Goal: Find specific page/section: Find specific page/section

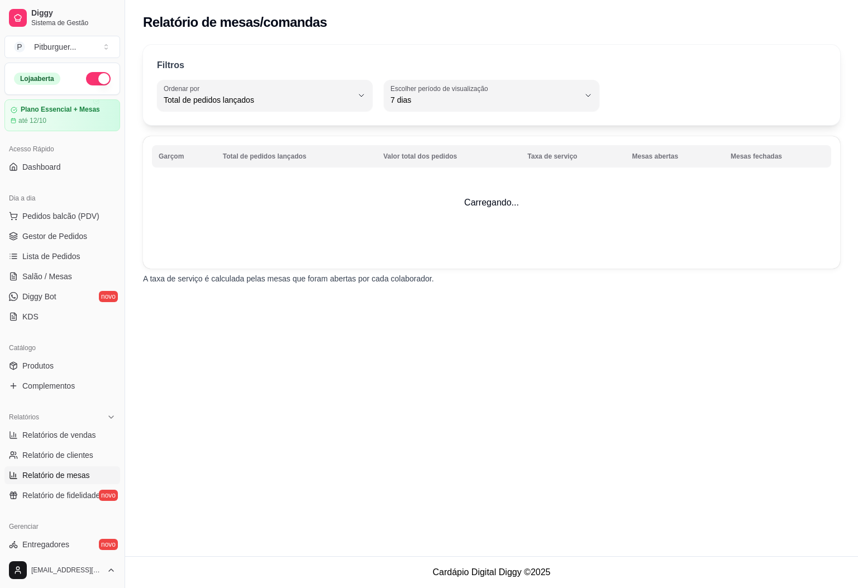
select select "TOTAL_OF_ORDERS"
select select "7"
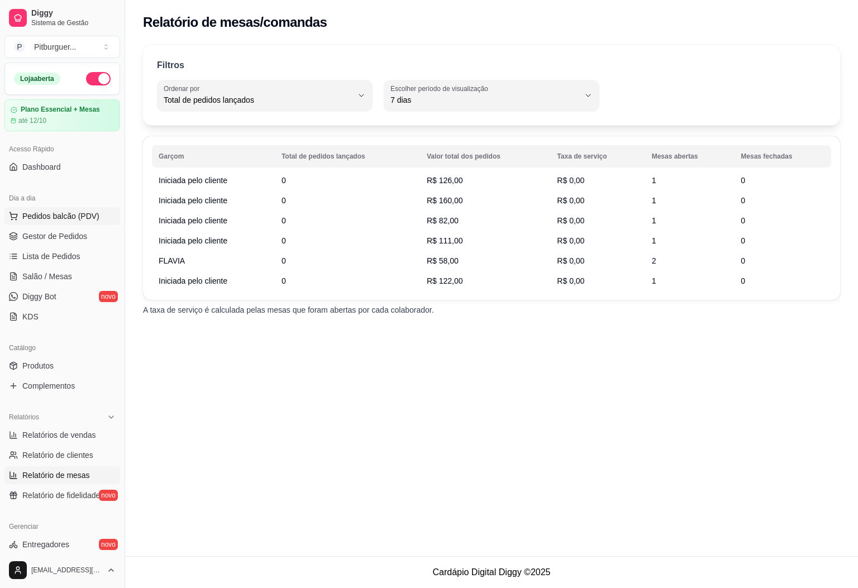
click at [44, 221] on span "Pedidos balcão (PDV)" at bounding box center [60, 216] width 77 height 11
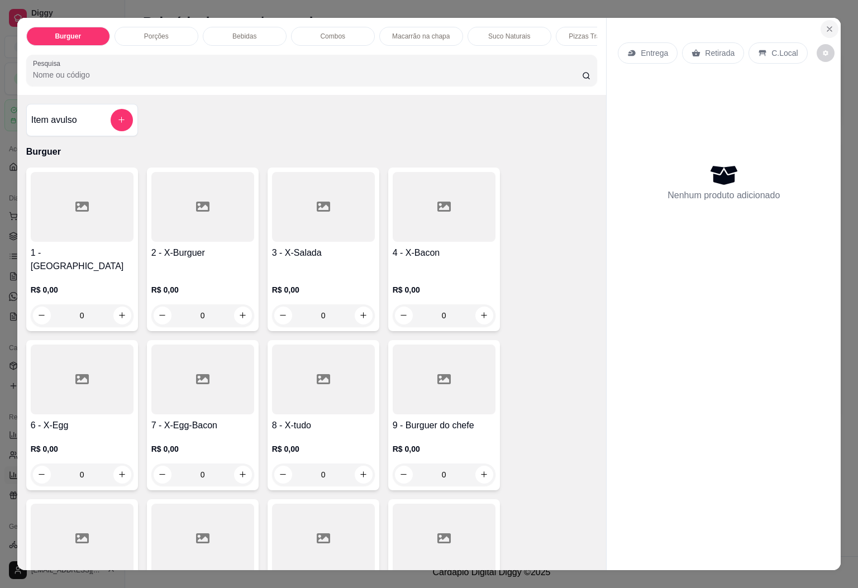
click at [827, 27] on icon "Close" at bounding box center [829, 29] width 4 height 4
